Goal: Task Accomplishment & Management: Complete application form

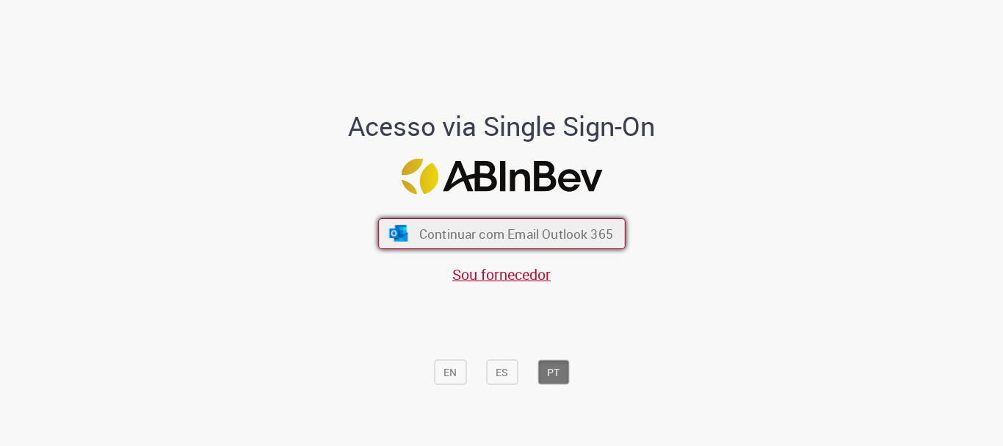
click at [534, 229] on span "Continuar com Email Outlook 365" at bounding box center [516, 234] width 194 height 17
